Goal: Find specific page/section: Find specific page/section

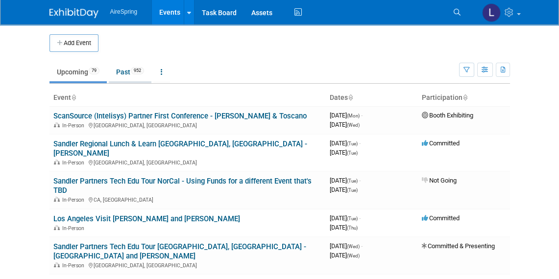
click at [128, 67] on link "Past 952" at bounding box center [130, 72] width 43 height 19
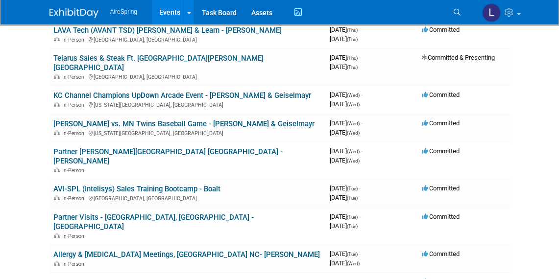
scroll to position [5189, 0]
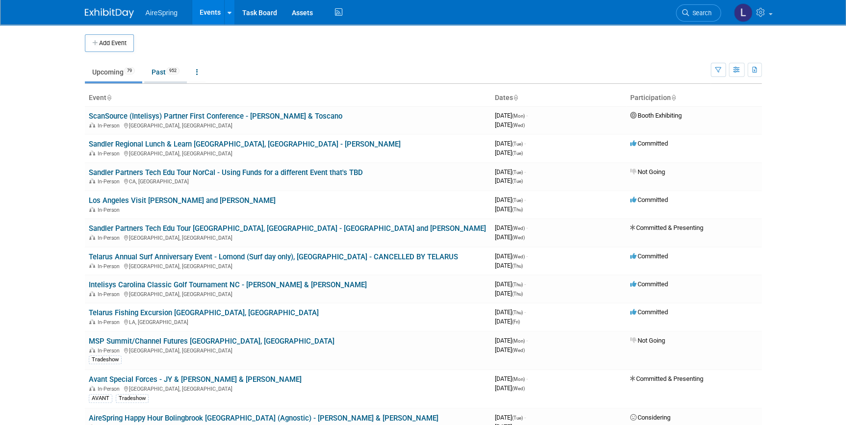
click at [157, 71] on link "Past 952" at bounding box center [165, 72] width 43 height 19
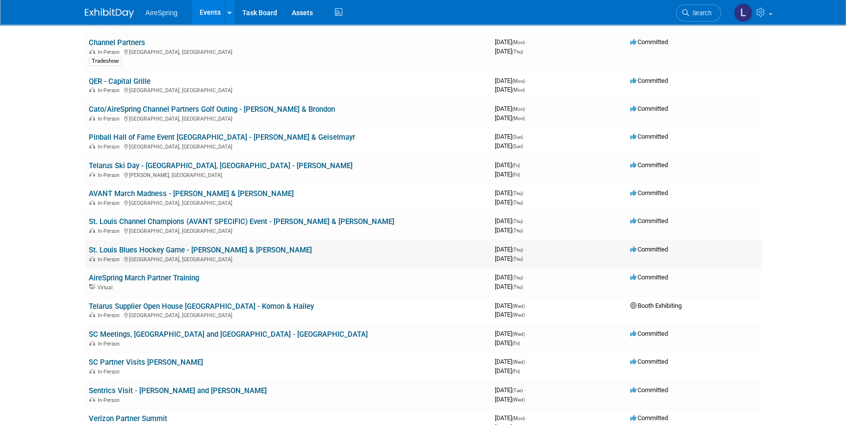
scroll to position [4953, 0]
